Goal: Information Seeking & Learning: Learn about a topic

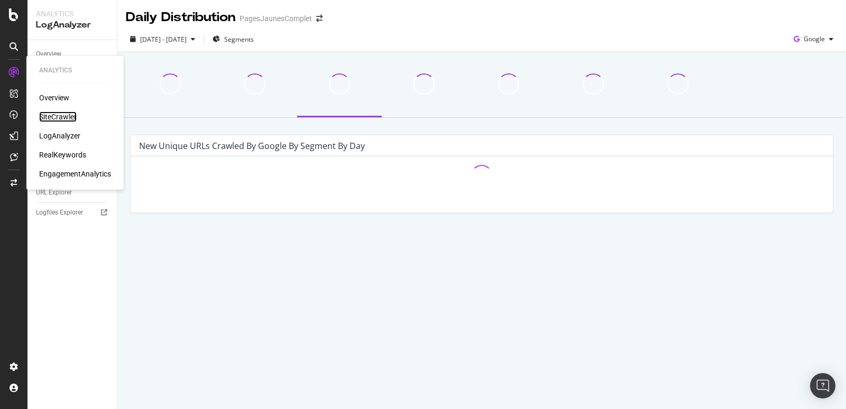
click at [62, 116] on div "SiteCrawler" at bounding box center [58, 117] width 38 height 11
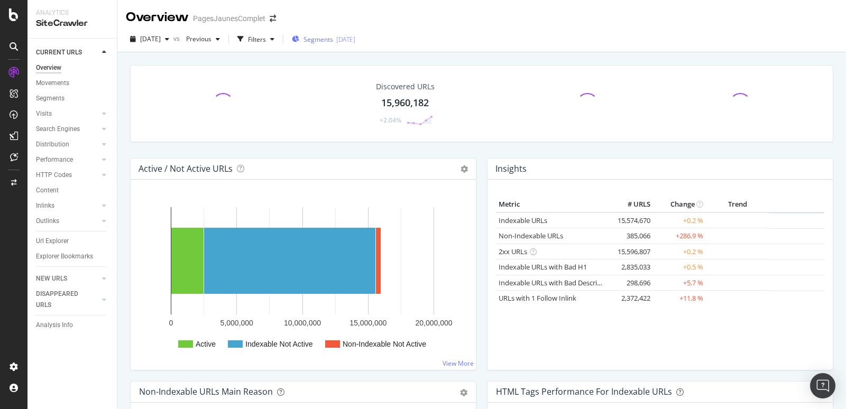
click at [333, 39] on span "Segments" at bounding box center [318, 39] width 30 height 9
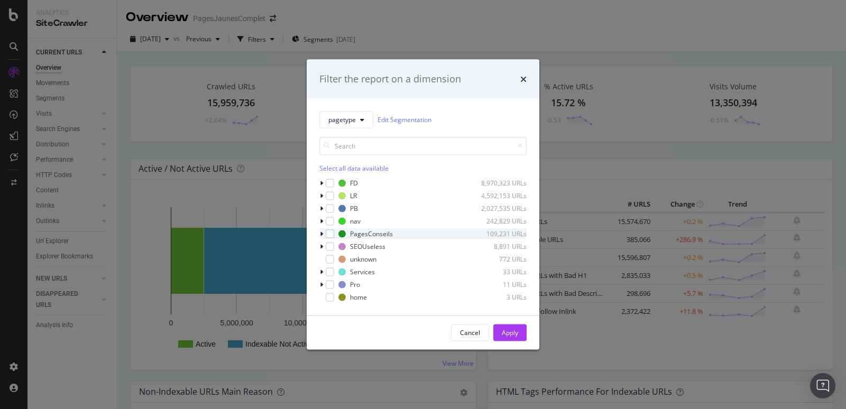
click at [322, 232] on icon "modal" at bounding box center [321, 233] width 3 height 6
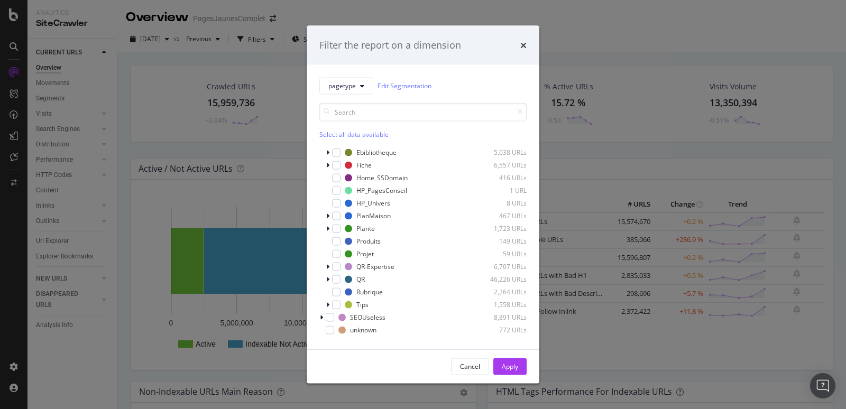
scroll to position [113, 0]
click at [329, 212] on icon "modal" at bounding box center [327, 211] width 3 height 6
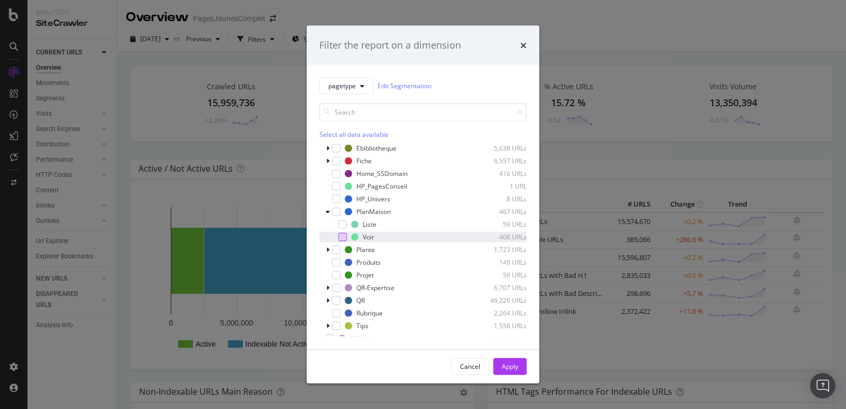
click at [344, 236] on div "modal" at bounding box center [342, 237] width 8 height 8
click at [510, 368] on div "Apply" at bounding box center [510, 366] width 16 height 9
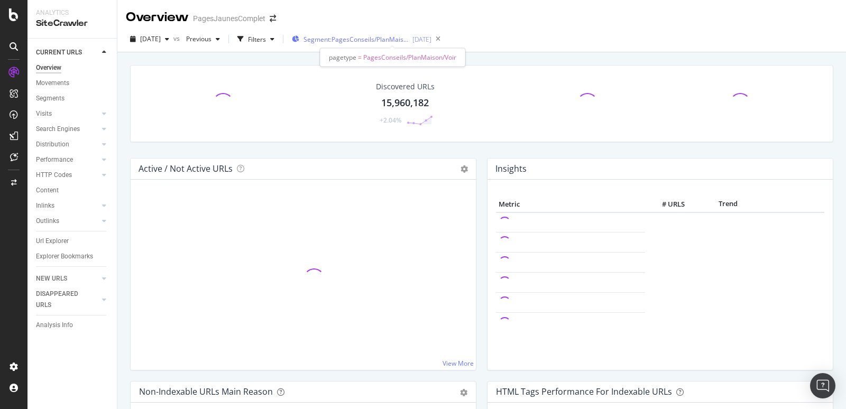
click at [383, 38] on span "Segment: PagesConseils/PlanMaison/Voir" at bounding box center [356, 39] width 106 height 9
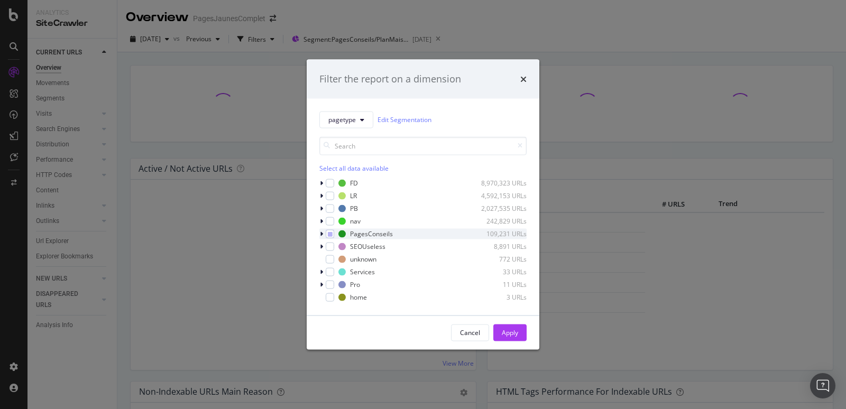
click at [322, 233] on icon "modal" at bounding box center [321, 233] width 3 height 6
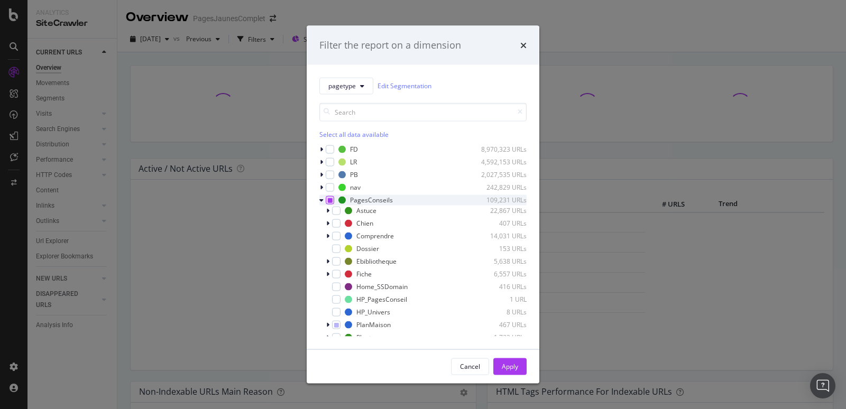
click at [331, 201] on icon "modal" at bounding box center [330, 199] width 5 height 5
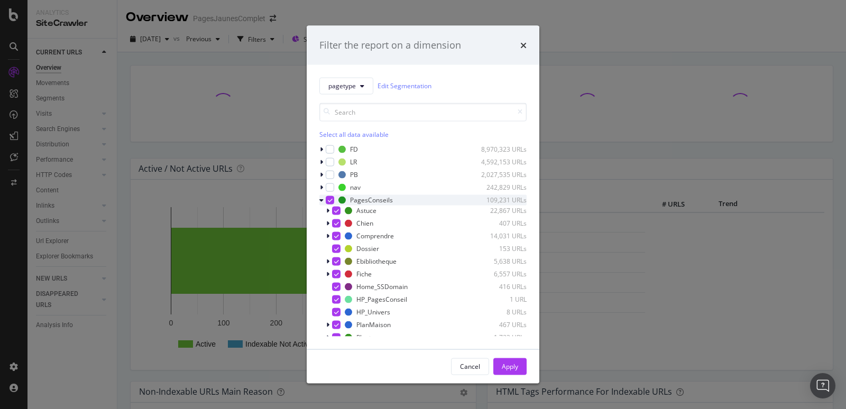
click at [332, 199] on icon "modal" at bounding box center [330, 199] width 5 height 5
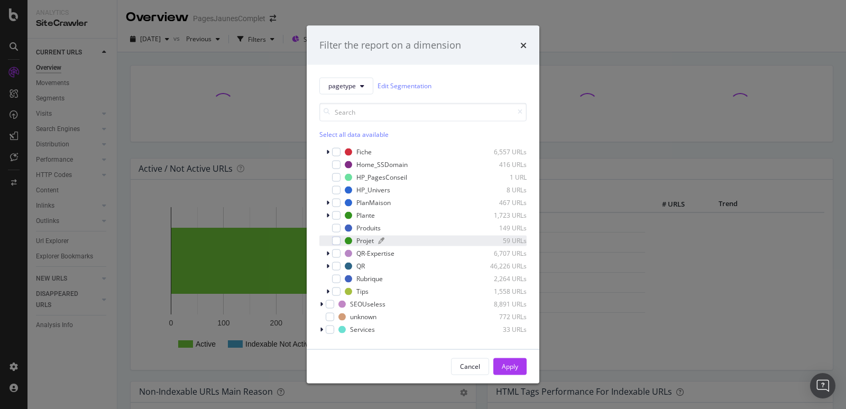
scroll to position [67, 0]
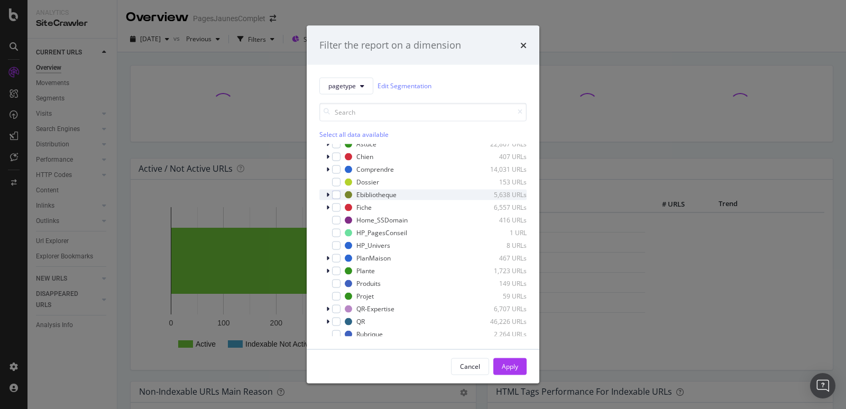
click at [328, 195] on icon "modal" at bounding box center [327, 194] width 3 height 6
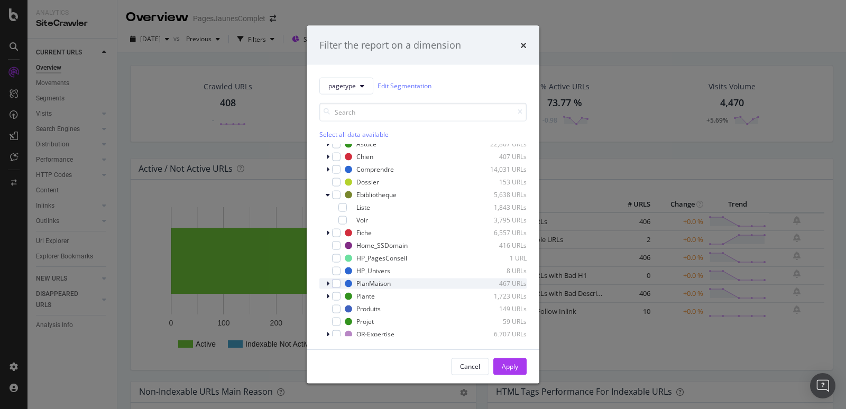
click at [329, 283] on icon "modal" at bounding box center [327, 283] width 3 height 6
click at [344, 307] on div "modal" at bounding box center [342, 308] width 8 height 8
click at [512, 366] on div "Apply" at bounding box center [510, 366] width 16 height 9
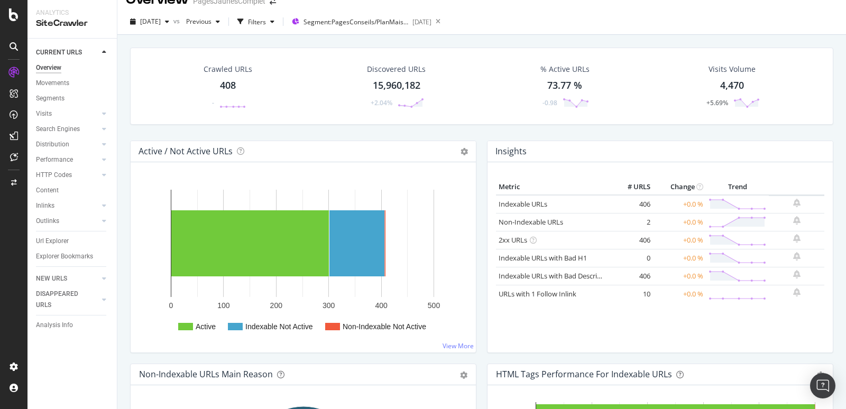
scroll to position [0, 0]
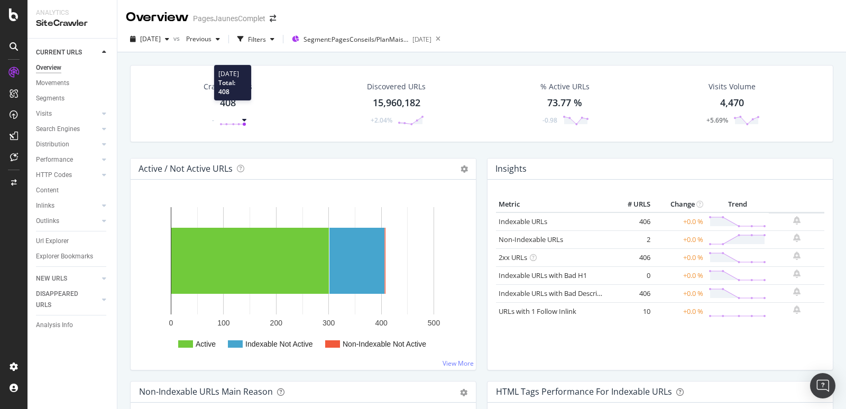
click at [229, 101] on div "408" at bounding box center [228, 103] width 16 height 14
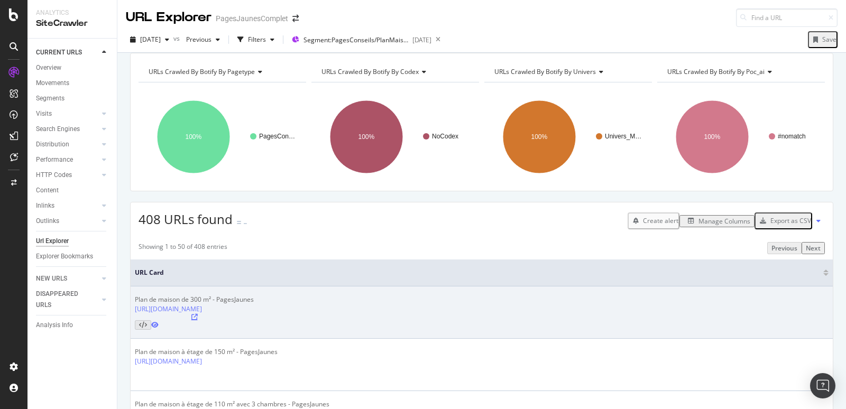
click at [198, 316] on icon at bounding box center [194, 317] width 6 height 6
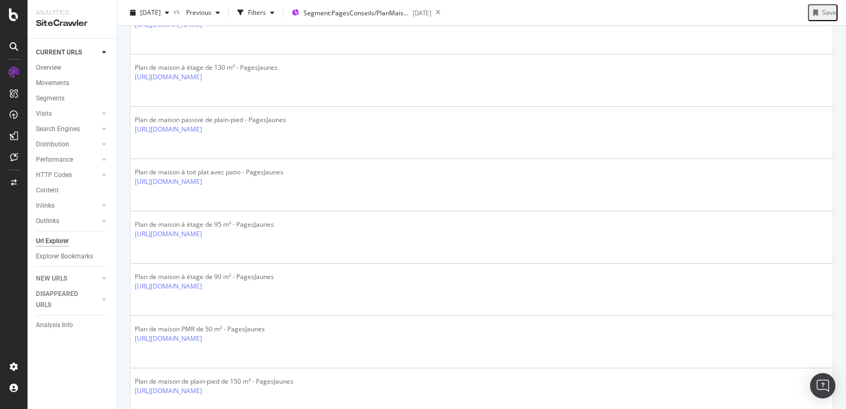
scroll to position [1069, 0]
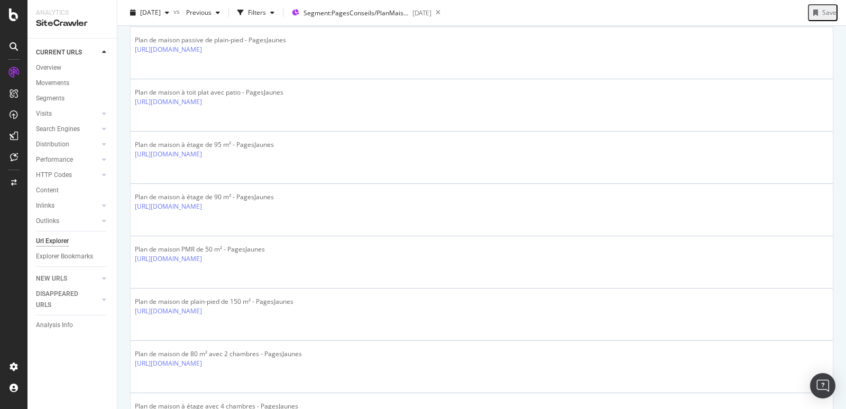
scroll to position [627, 0]
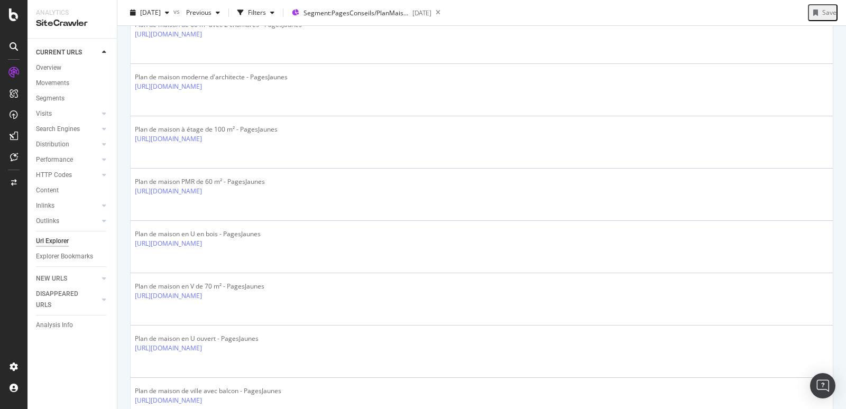
scroll to position [113, 0]
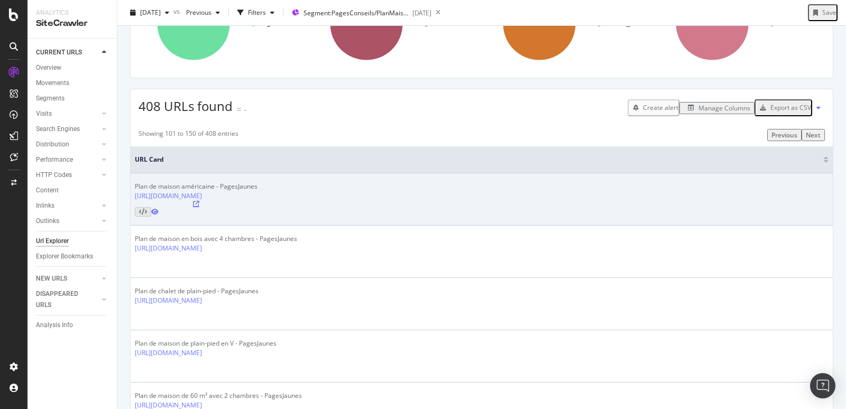
click at [199, 203] on icon at bounding box center [196, 204] width 6 height 6
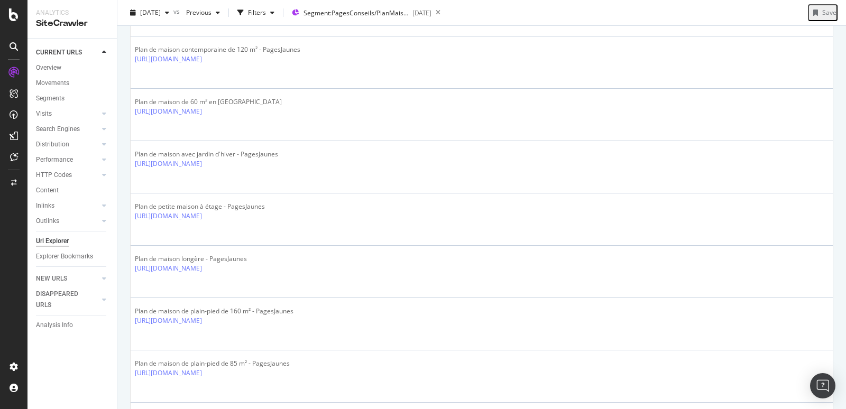
scroll to position [1837, 0]
